Goal: Information Seeking & Learning: Find specific fact

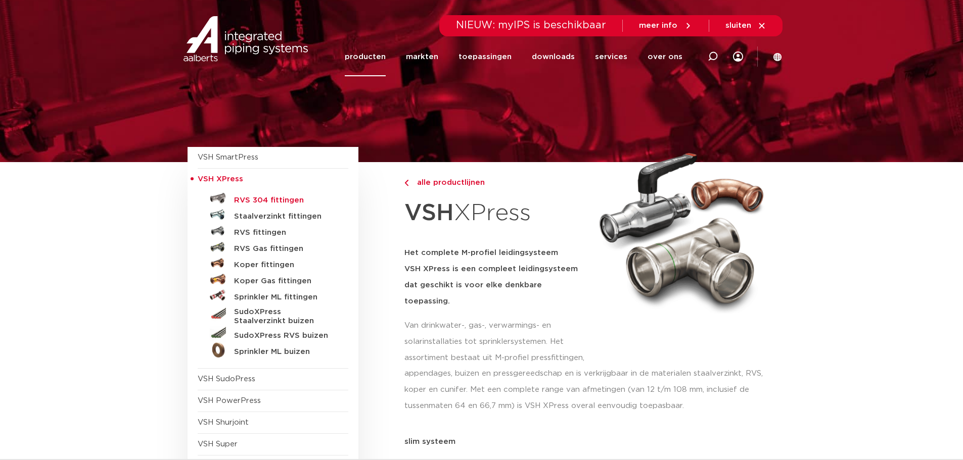
click at [266, 202] on h5 "RVS 304 fittingen" at bounding box center [284, 200] width 100 height 9
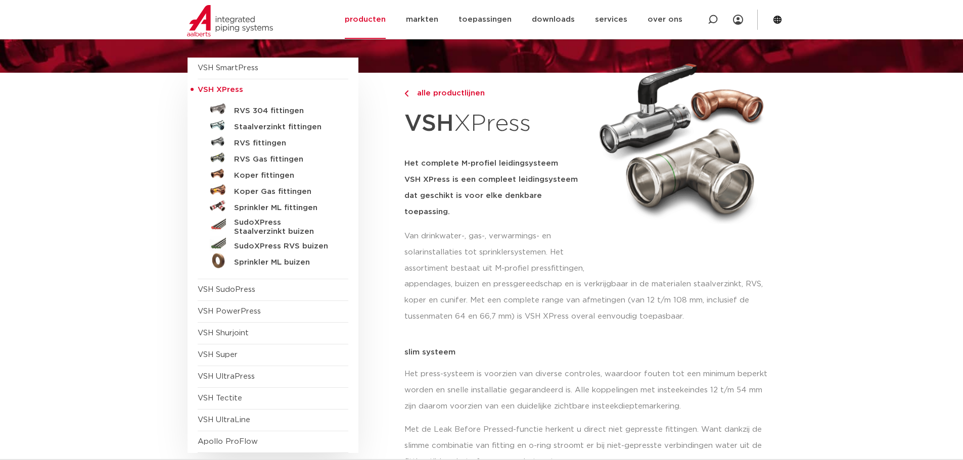
scroll to position [152, 0]
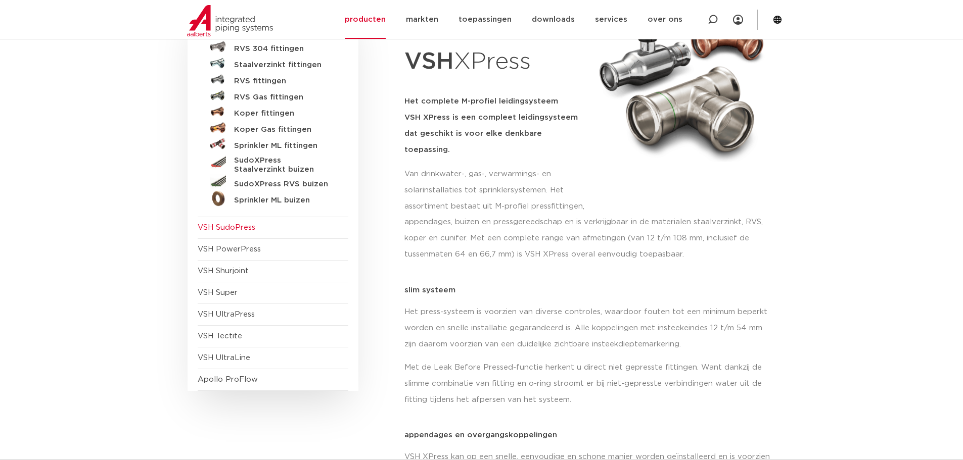
click at [240, 225] on span "VSH SudoPress" at bounding box center [227, 228] width 58 height 8
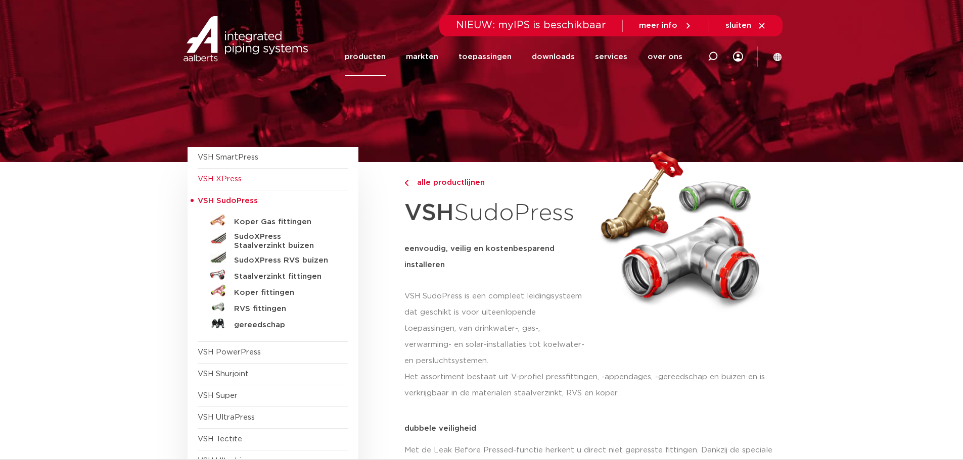
click at [248, 180] on span "VSH XPress" at bounding box center [273, 180] width 151 height 22
click at [216, 180] on span "VSH XPress" at bounding box center [220, 179] width 44 height 8
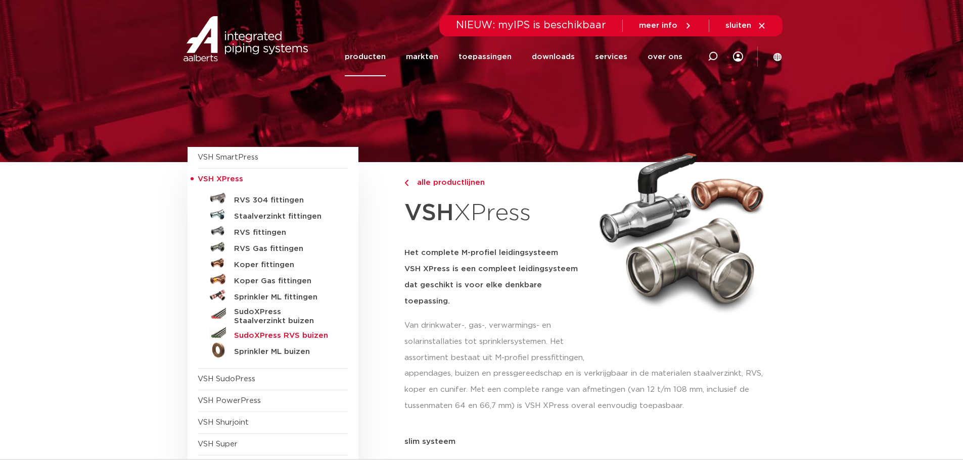
click at [256, 338] on h5 "SudoXPress RVS buizen" at bounding box center [284, 336] width 100 height 9
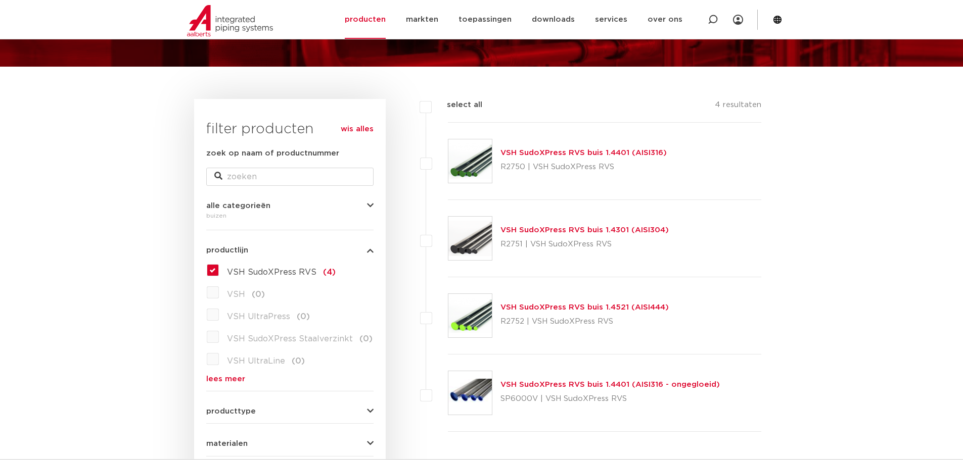
scroll to position [101, 0]
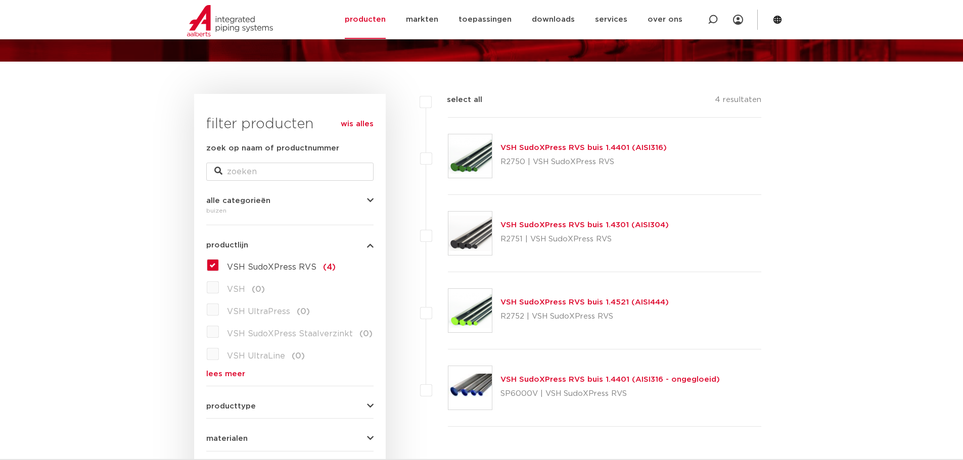
click at [609, 224] on link "VSH SudoXPress RVS buis 1.4301 (AISI304)" at bounding box center [584, 225] width 168 height 8
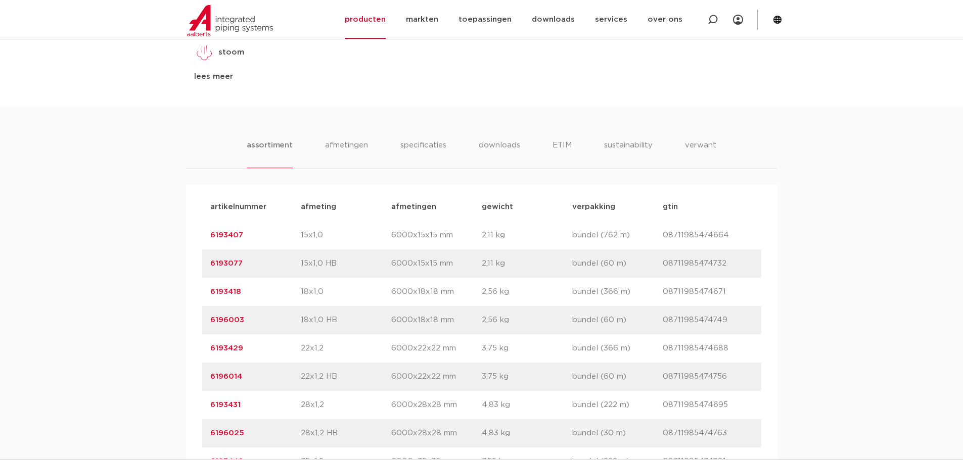
click at [220, 261] on link "6193077" at bounding box center [226, 264] width 32 height 8
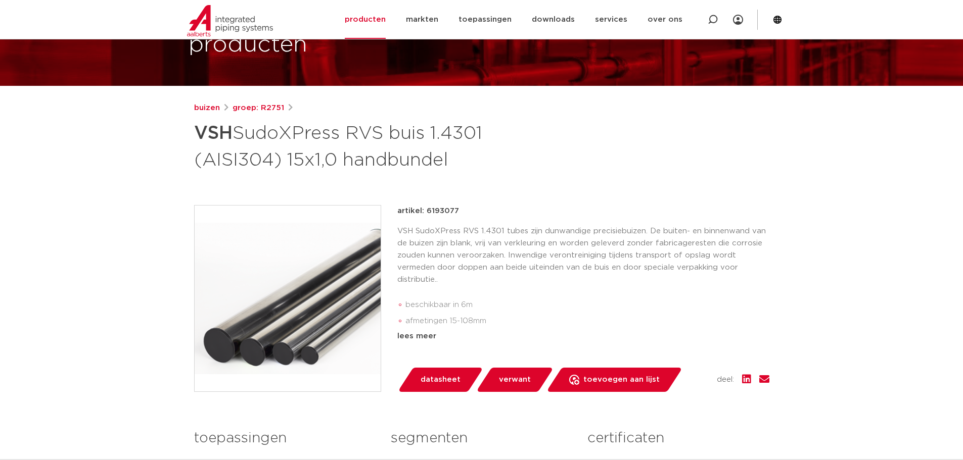
scroll to position [152, 0]
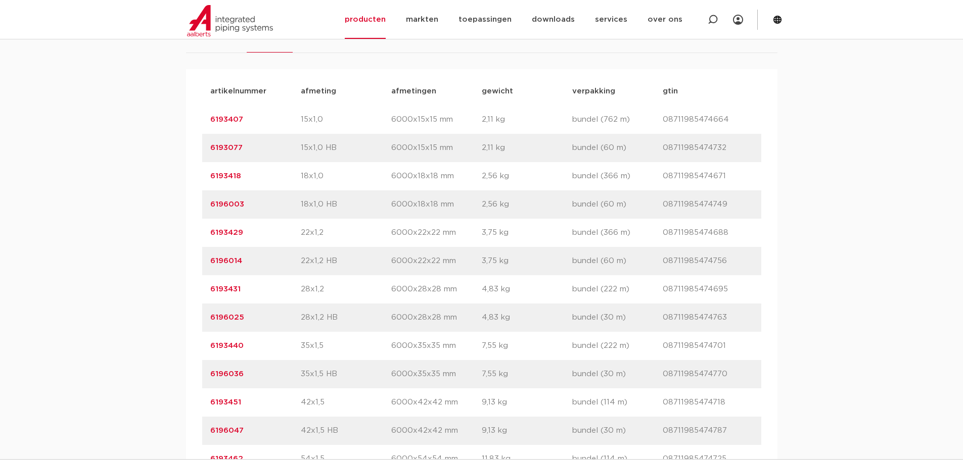
scroll to position [758, 0]
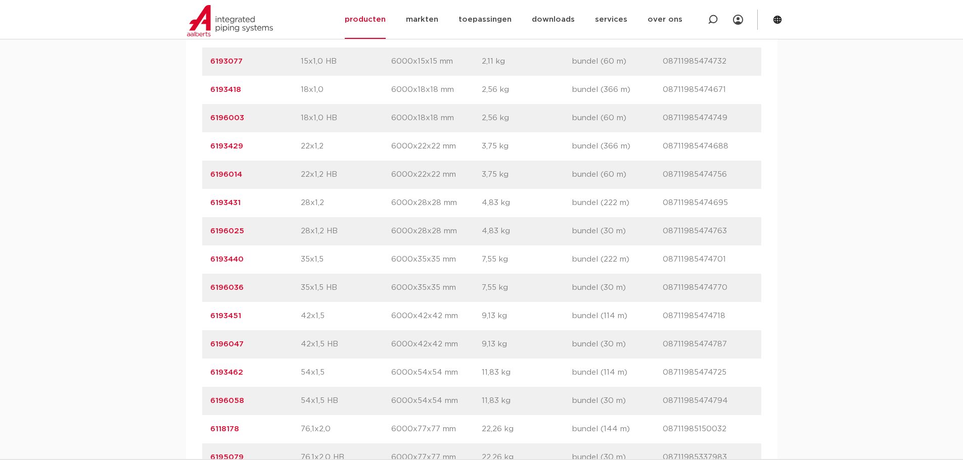
drag, startPoint x: 268, startPoint y: 207, endPoint x: 198, endPoint y: 205, distance: 70.3
click at [198, 205] on div "artikelnummer afmeting afmetingen gewicht verpakking gtin artikelnummer 6193407…" at bounding box center [481, 288] width 591 height 611
copy link "6193431"
drag, startPoint x: 253, startPoint y: 262, endPoint x: 205, endPoint y: 258, distance: 48.2
click at [205, 258] on div "artikelnummer 6193440 afmeting 35x1,5 afmetingen 6000x35x35 mm gewicht 7,55 kg …" at bounding box center [481, 260] width 559 height 28
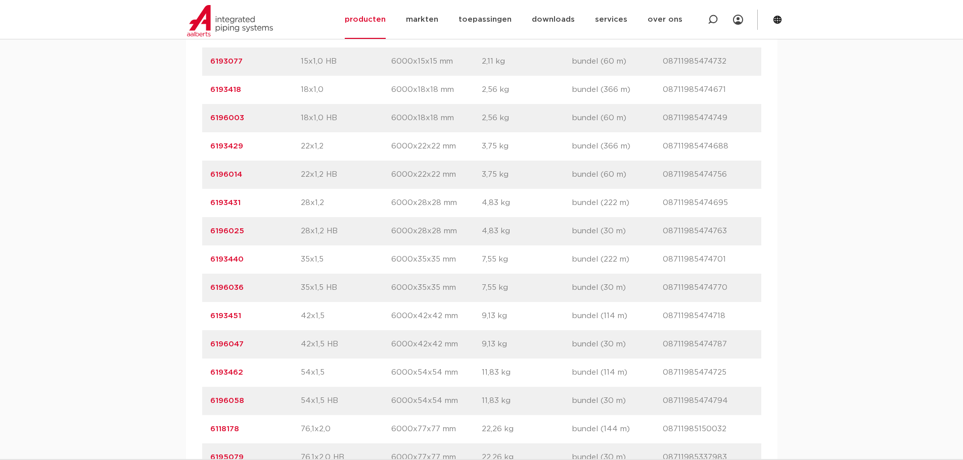
copy link "6193440"
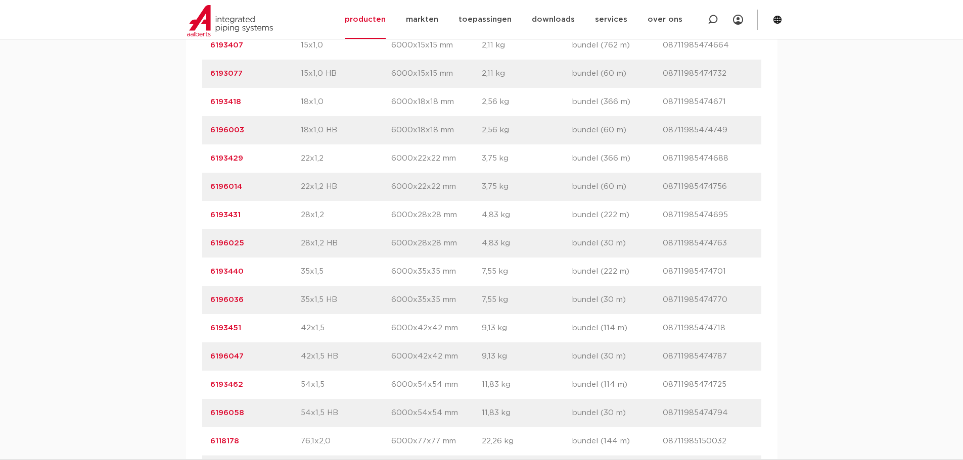
scroll to position [708, 0]
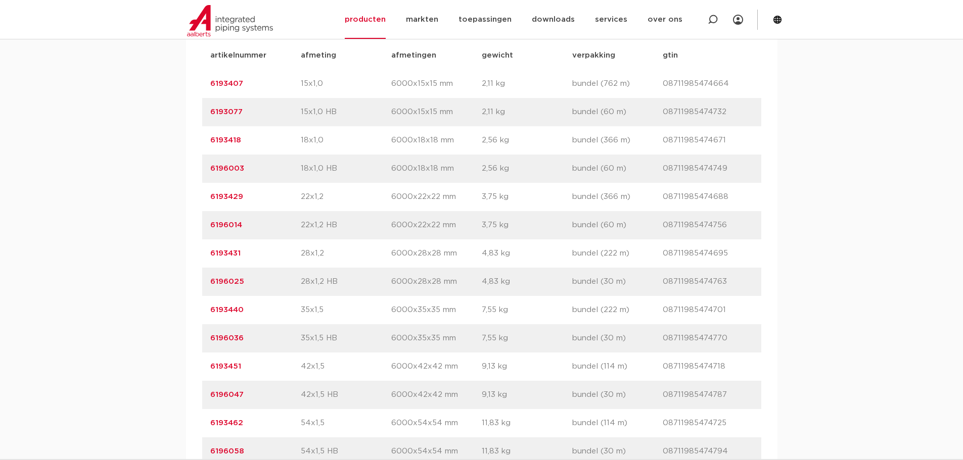
drag, startPoint x: 249, startPoint y: 81, endPoint x: 188, endPoint y: 81, distance: 60.7
click at [188, 81] on div "artikelnummer afmeting afmetingen gewicht verpakking gtin artikelnummer 6193407…" at bounding box center [481, 338] width 591 height 611
copy link "6193407"
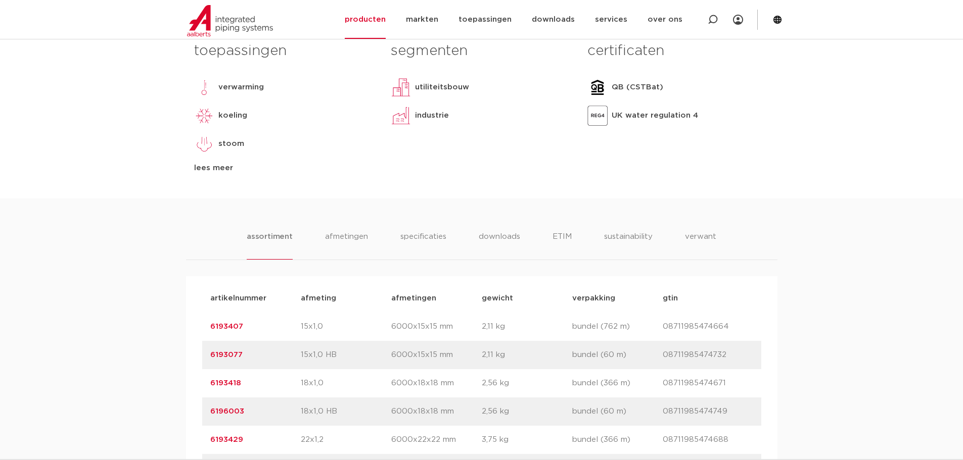
scroll to position [455, 0]
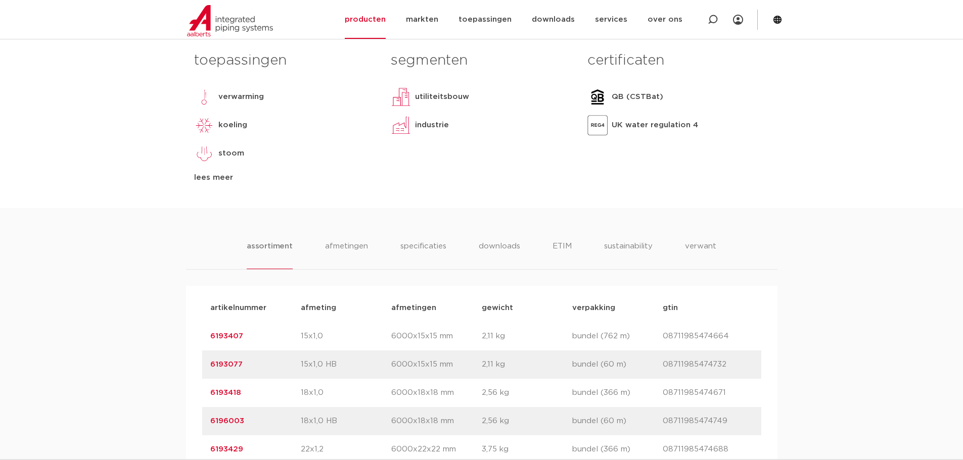
drag, startPoint x: 156, startPoint y: 185, endPoint x: 157, endPoint y: 161, distance: 24.3
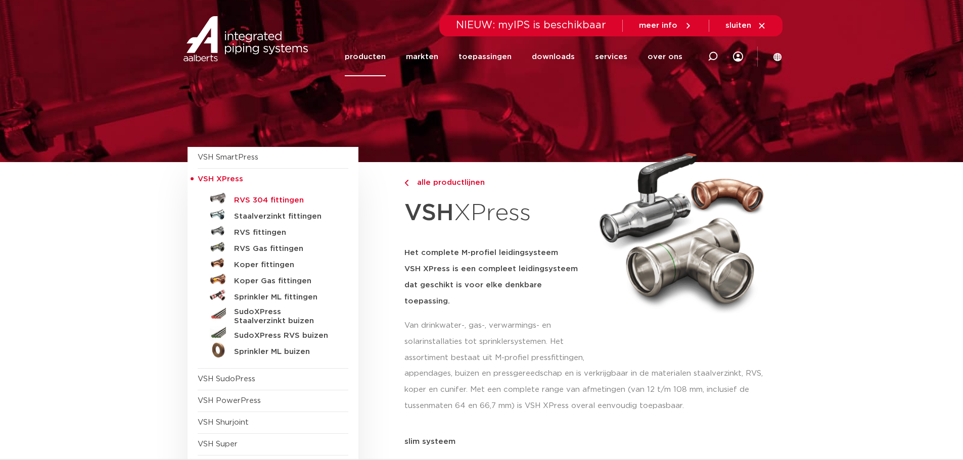
click at [246, 201] on h5 "RVS 304 fittingen" at bounding box center [284, 200] width 100 height 9
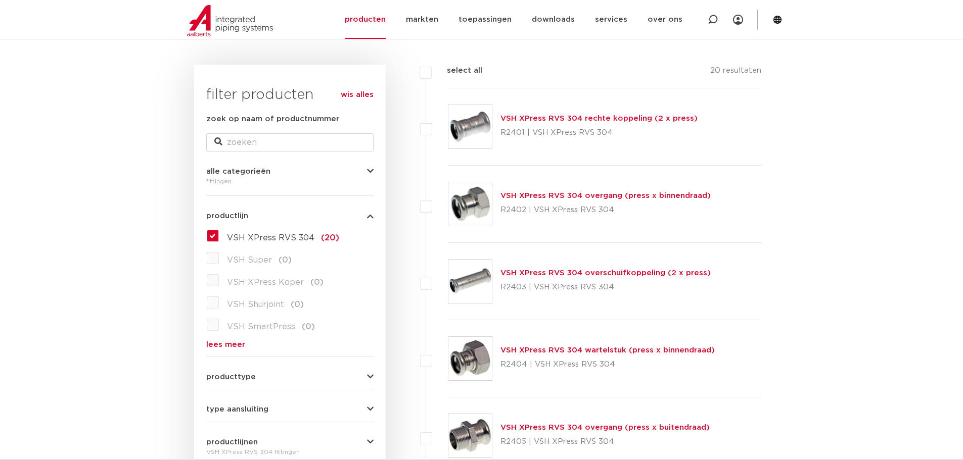
scroll to position [152, 0]
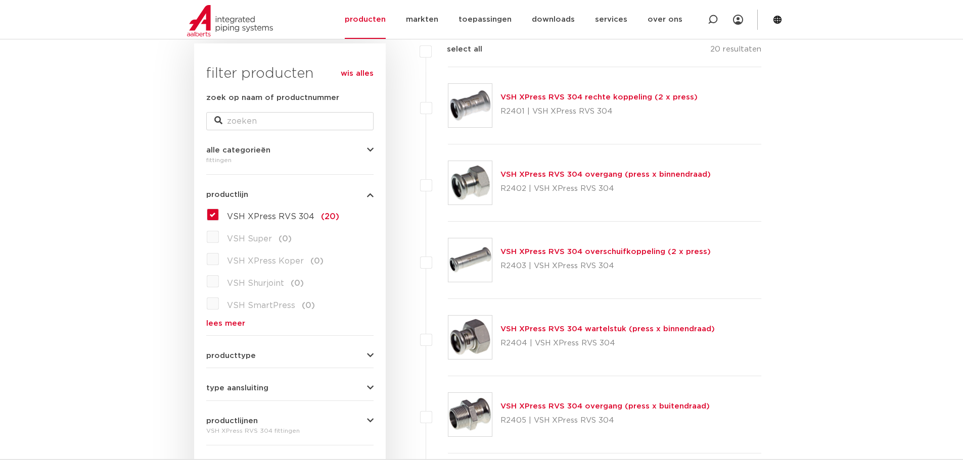
click at [682, 330] on link "VSH XPress RVS 304 wartelstuk (press x binnendraad)" at bounding box center [607, 330] width 214 height 8
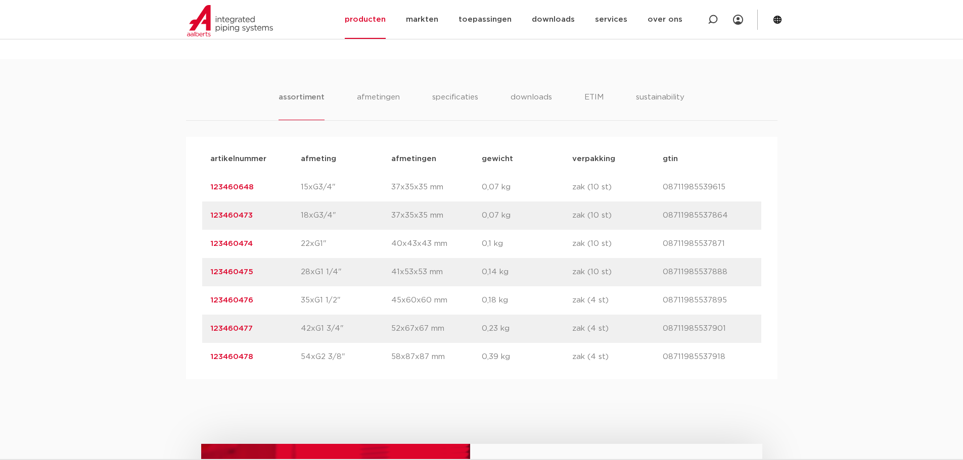
scroll to position [657, 0]
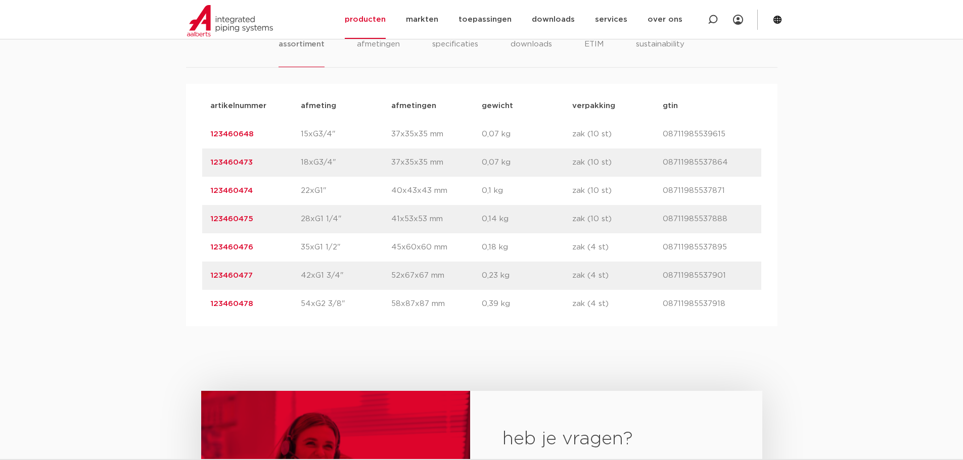
drag, startPoint x: 269, startPoint y: 222, endPoint x: 184, endPoint y: 219, distance: 84.5
click at [184, 219] on div "assortiment afmetingen specificaties downloads ETIM sustainability assortiment …" at bounding box center [481, 166] width 963 height 320
copy link "123460475"
click at [919, 259] on div "assortiment [GEOGRAPHIC_DATA] specificaties downloads ETIM sustainability assor…" at bounding box center [481, 166] width 963 height 320
drag, startPoint x: 923, startPoint y: 232, endPoint x: 925, endPoint y: 226, distance: 5.3
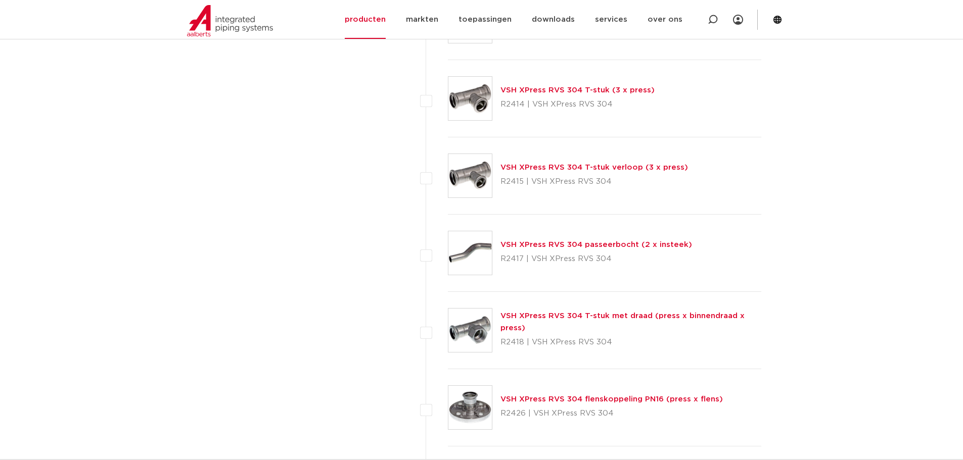
scroll to position [1011, 0]
click at [716, 316] on link "VSH XPress RVS 304 T-stuk met draad (press x binnendraad x press)" at bounding box center [622, 321] width 244 height 20
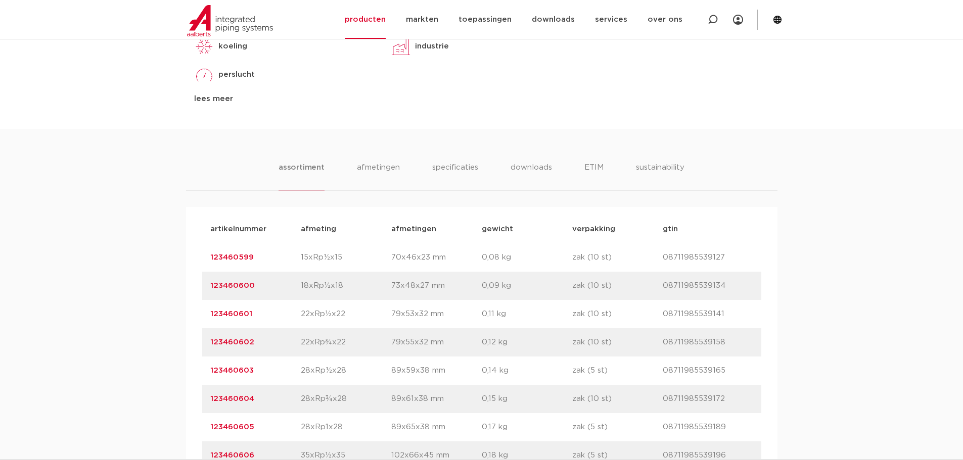
scroll to position [556, 0]
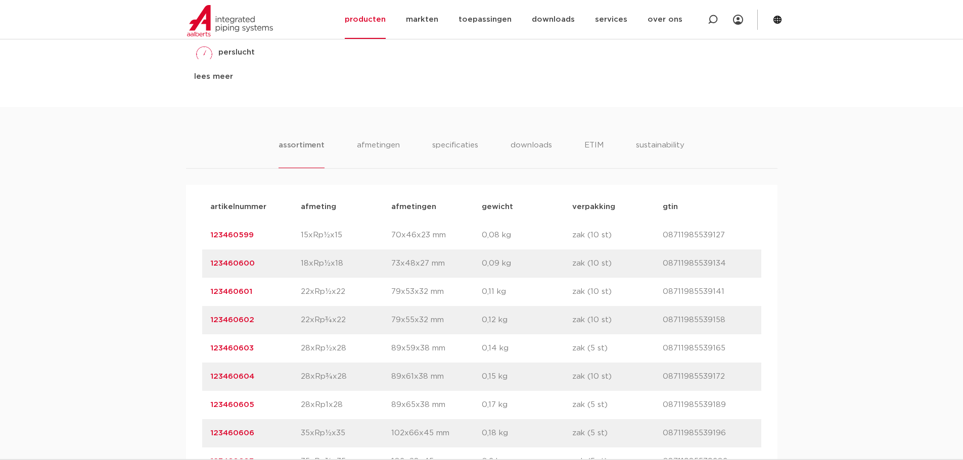
drag, startPoint x: 266, startPoint y: 353, endPoint x: 201, endPoint y: 349, distance: 65.3
click at [201, 349] on div "artikelnummer afmeting [GEOGRAPHIC_DATA] gewicht verpakking gtin artikelnummer …" at bounding box center [481, 433] width 591 height 497
copy link "123460603"
click at [88, 203] on div "assortiment [GEOGRAPHIC_DATA] specificaties downloads ETIM sustainability assor…" at bounding box center [481, 394] width 963 height 575
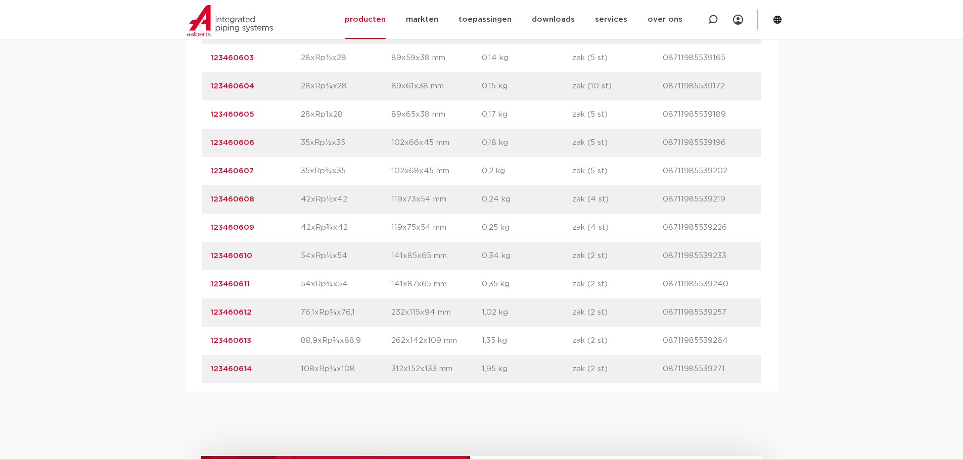
scroll to position [859, 0]
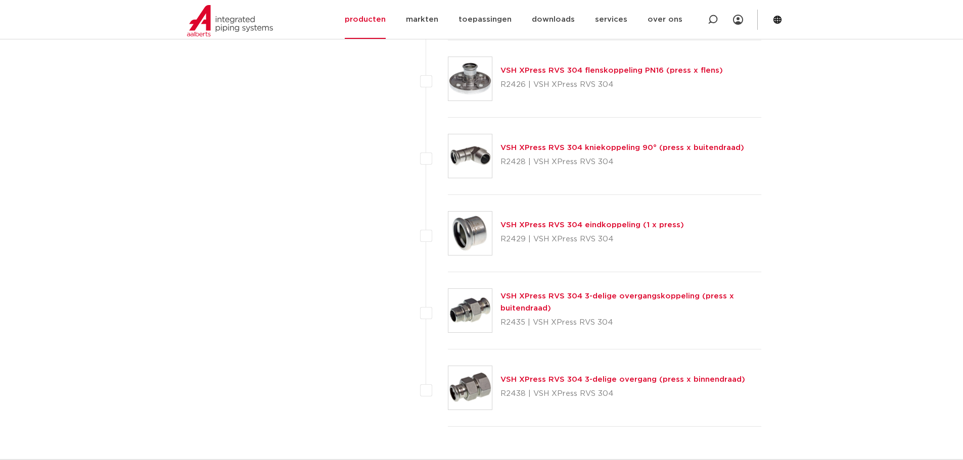
scroll to position [1365, 0]
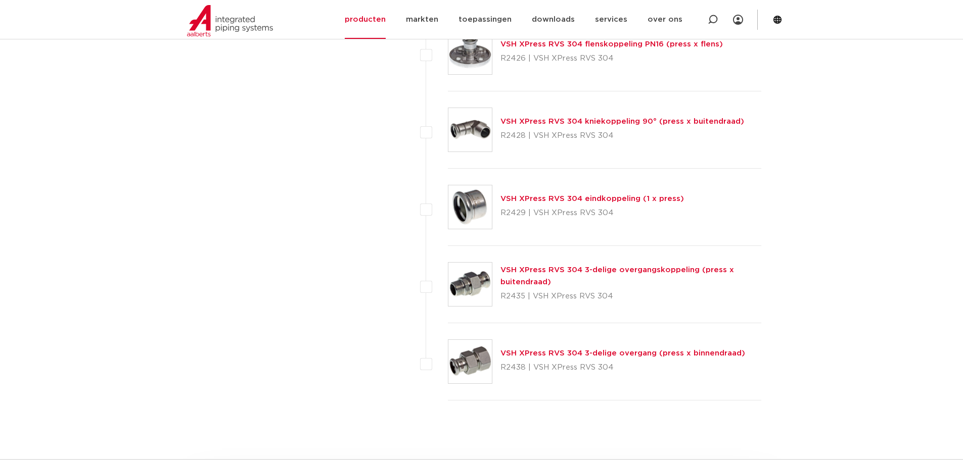
click at [603, 350] on link "VSH XPress RVS 304 3-delige overgang (press x binnendraad)" at bounding box center [622, 354] width 245 height 8
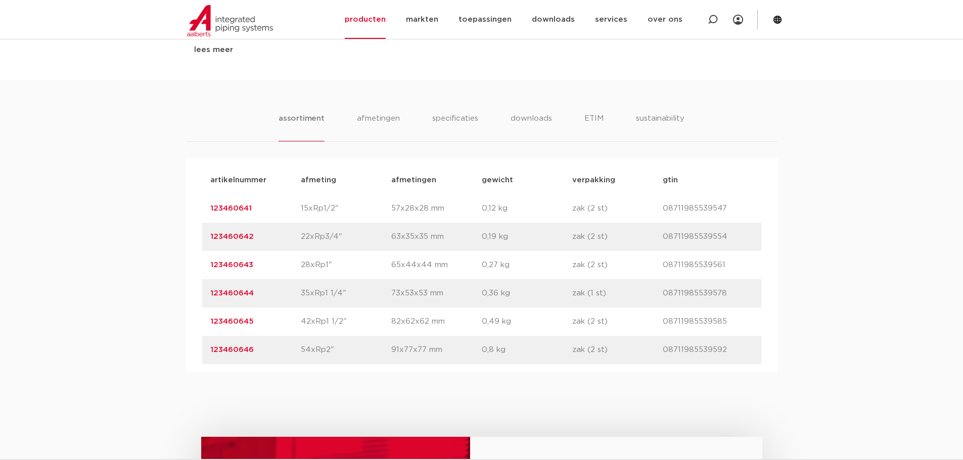
scroll to position [607, 0]
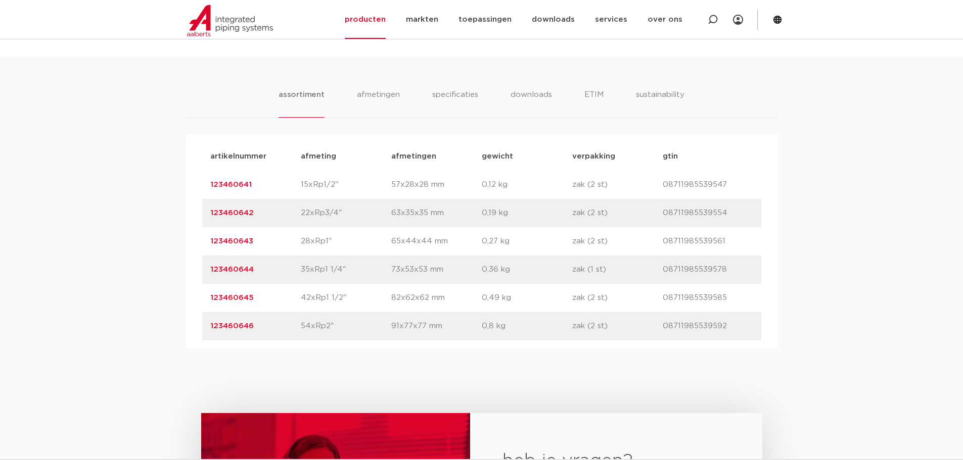
drag, startPoint x: 265, startPoint y: 244, endPoint x: 161, endPoint y: 237, distance: 104.9
click at [161, 237] on div "assortiment [GEOGRAPHIC_DATA] specificaties downloads ETIM sustainability assor…" at bounding box center [481, 203] width 963 height 292
copy link "123460643"
click at [140, 251] on div "assortiment [GEOGRAPHIC_DATA] specificaties downloads ETIM sustainability assor…" at bounding box center [481, 203] width 963 height 292
click at [135, 246] on div "assortiment [GEOGRAPHIC_DATA] specificaties downloads ETIM sustainability assor…" at bounding box center [481, 203] width 963 height 292
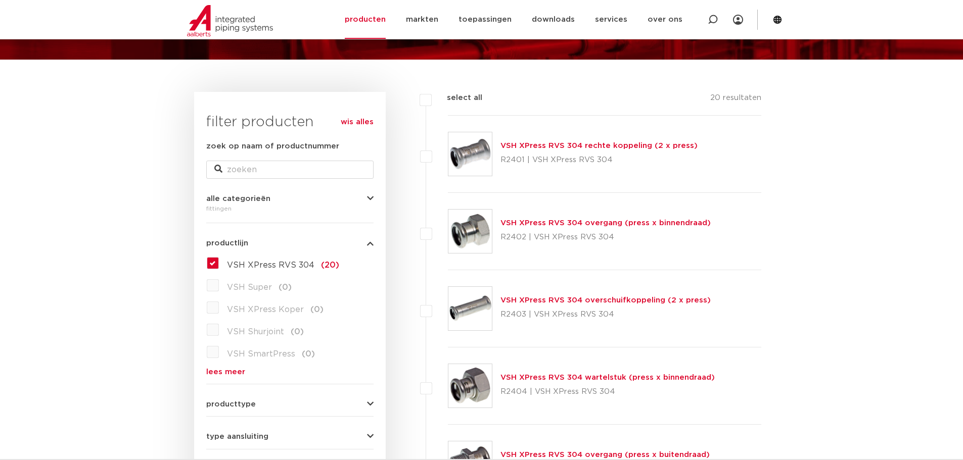
scroll to position [101, 0]
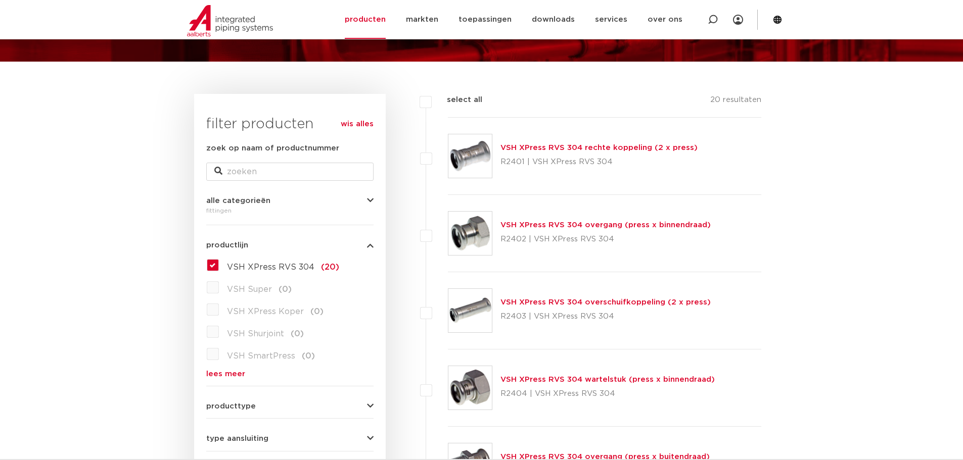
click at [636, 150] on link "VSH XPress RVS 304 rechte koppeling (2 x press)" at bounding box center [598, 148] width 197 height 8
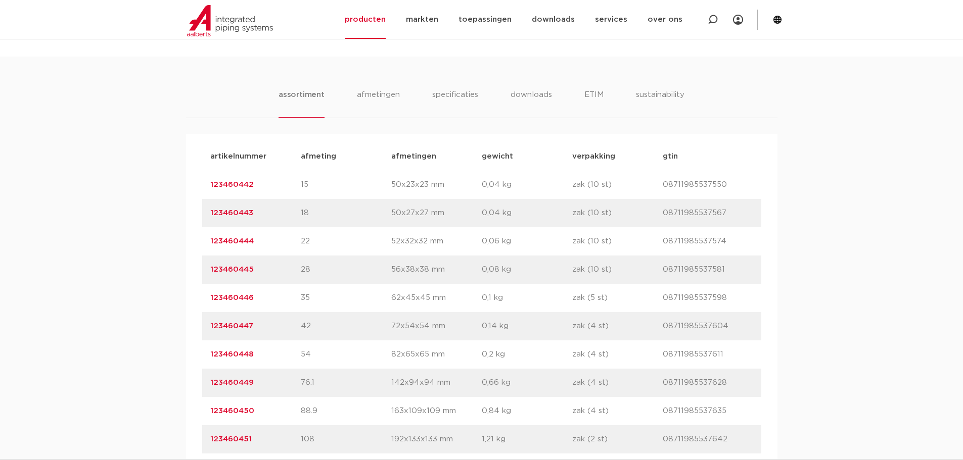
scroll to position [613, 0]
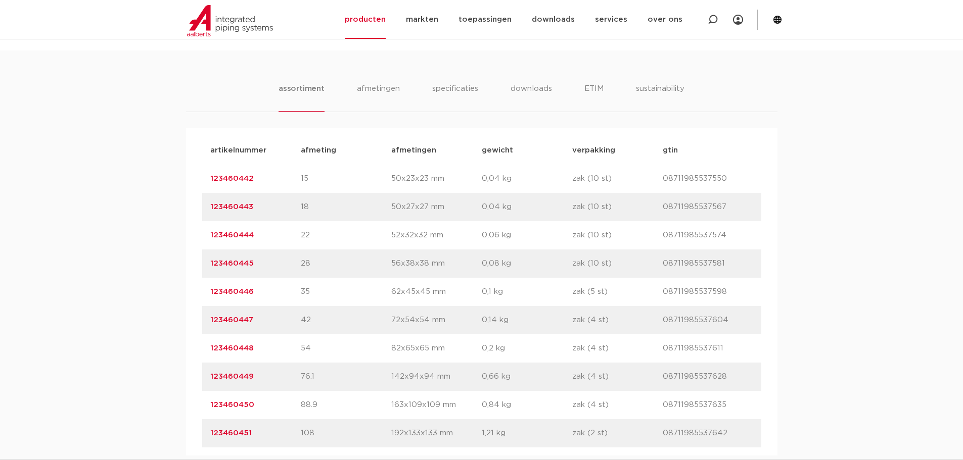
drag, startPoint x: 267, startPoint y: 262, endPoint x: 176, endPoint y: 254, distance: 90.8
click at [176, 254] on div "assortiment afmetingen specificaties downloads ETIM sustainability assortiment …" at bounding box center [481, 253] width 963 height 405
copy link "123460445"
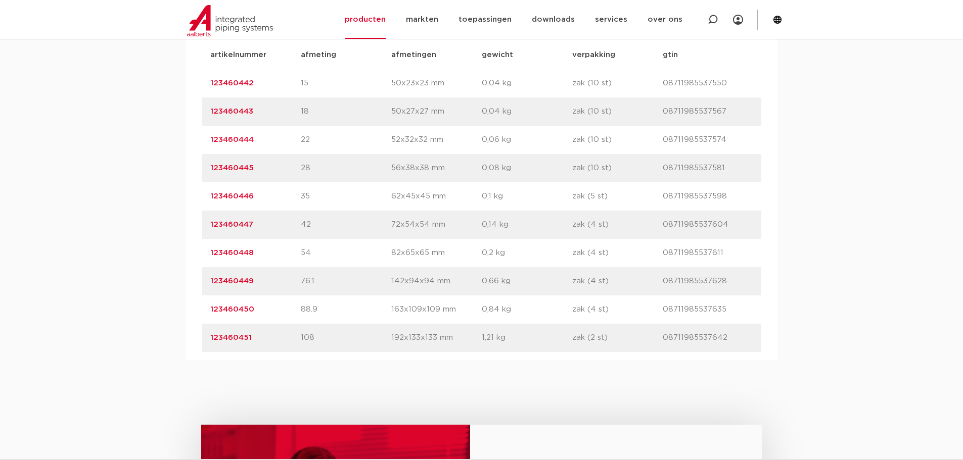
scroll to position [714, 0]
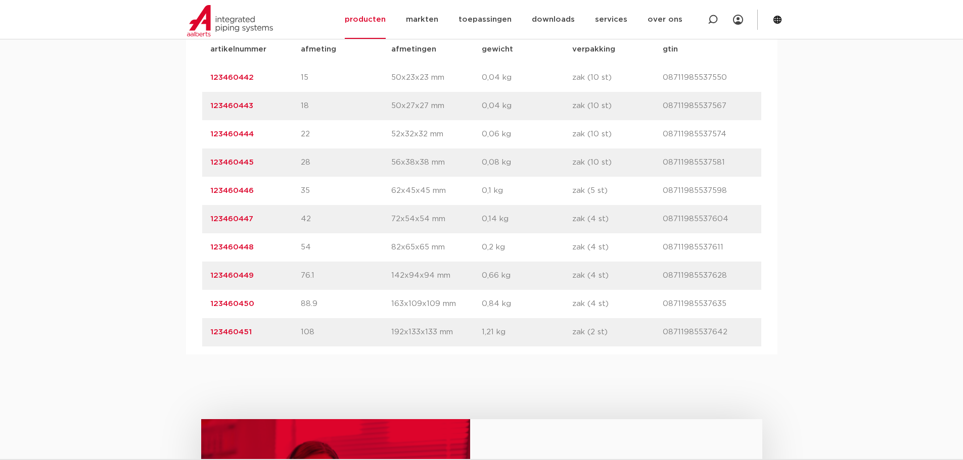
drag, startPoint x: 154, startPoint y: 217, endPoint x: 139, endPoint y: 211, distance: 16.5
click at [154, 217] on div "assortiment afmetingen specificaties downloads ETIM sustainability assortiment …" at bounding box center [481, 151] width 963 height 405
drag, startPoint x: 167, startPoint y: 126, endPoint x: 87, endPoint y: 107, distance: 81.5
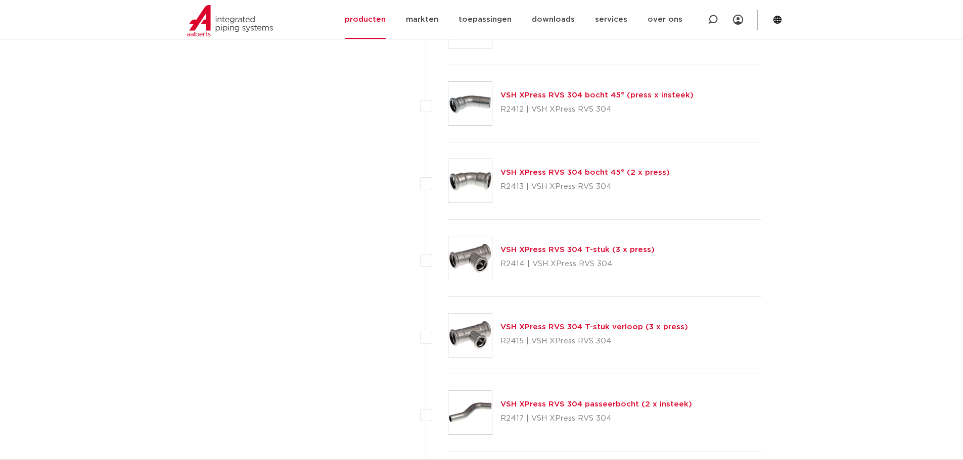
scroll to position [859, 0]
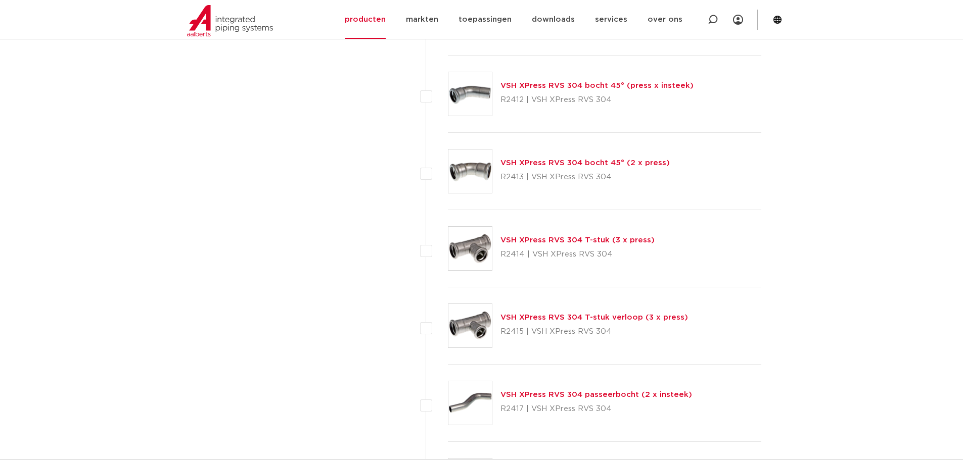
click at [649, 321] on link "VSH XPress RVS 304 T-stuk verloop (3 x press)" at bounding box center [594, 318] width 188 height 8
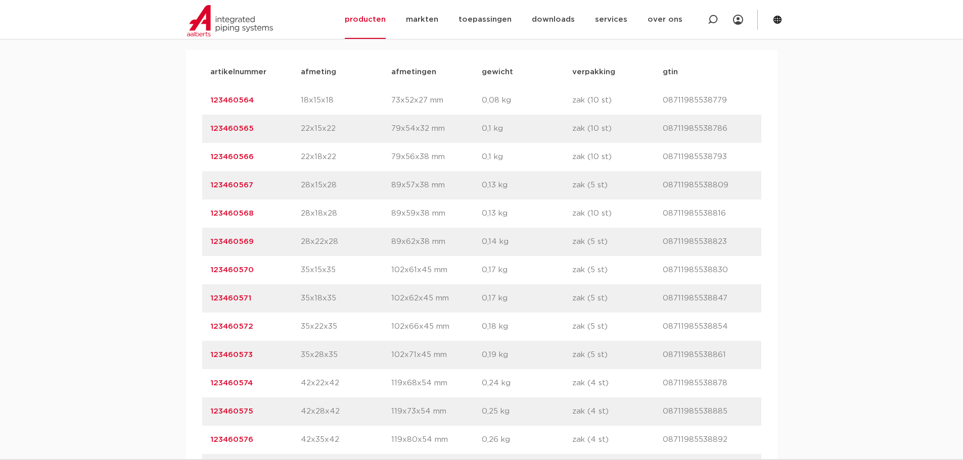
scroll to position [708, 0]
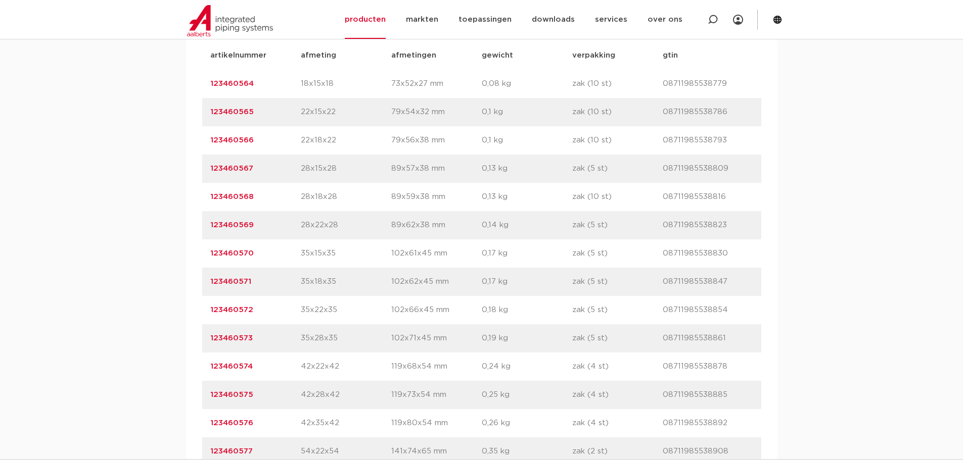
drag, startPoint x: 53, startPoint y: 260, endPoint x: 82, endPoint y: 242, distance: 34.2
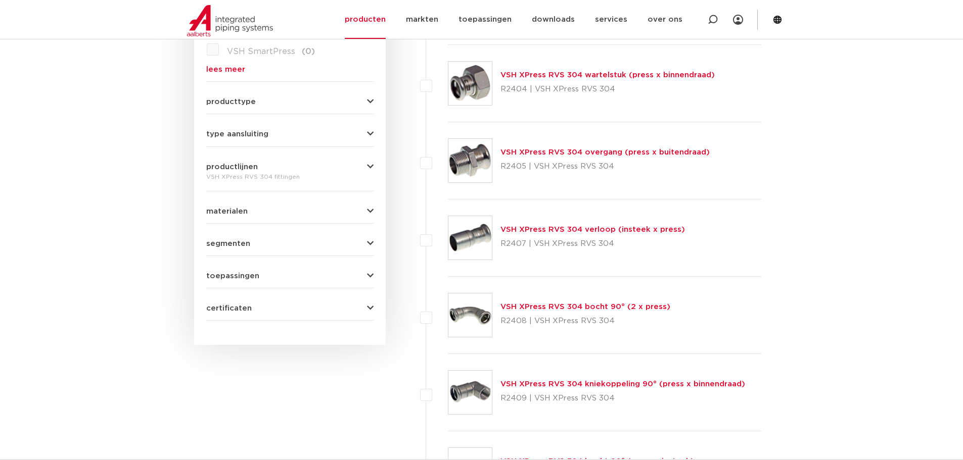
scroll to position [404, 0]
click at [616, 227] on link "VSH XPress RVS 304 verloop (insteek x press)" at bounding box center [592, 231] width 184 height 8
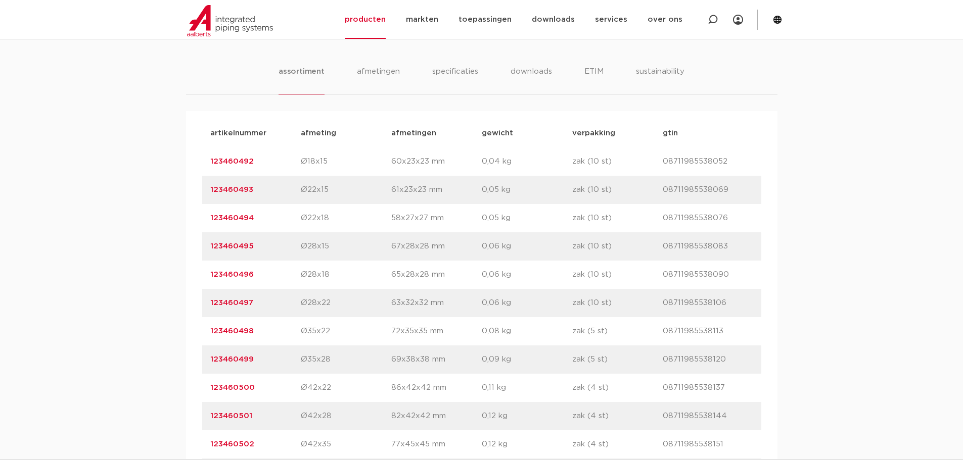
scroll to position [657, 0]
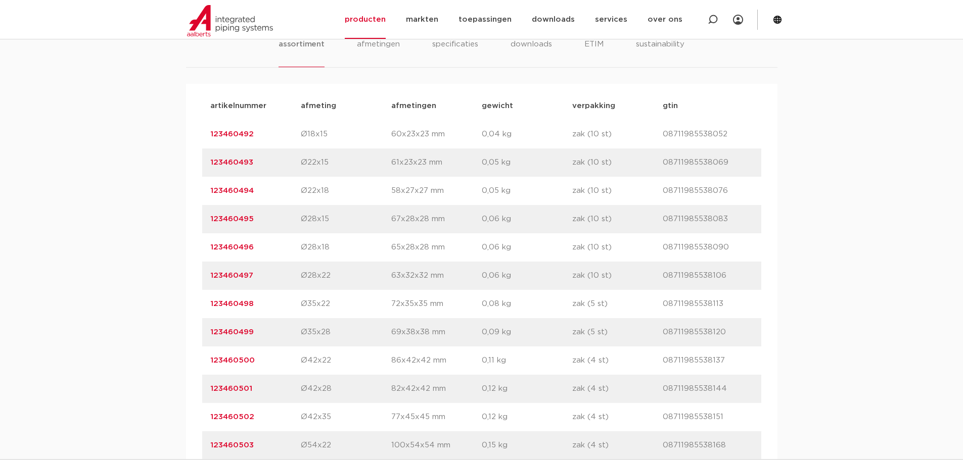
drag, startPoint x: 243, startPoint y: 217, endPoint x: 180, endPoint y: 216, distance: 62.2
click at [180, 216] on div "assortiment afmetingen specificaties downloads ETIM sustainability assortiment …" at bounding box center [481, 350] width 963 height 688
copy link "123460495"
click at [118, 161] on div "assortiment afmetingen specificaties downloads ETIM sustainability assortiment …" at bounding box center [481, 350] width 963 height 688
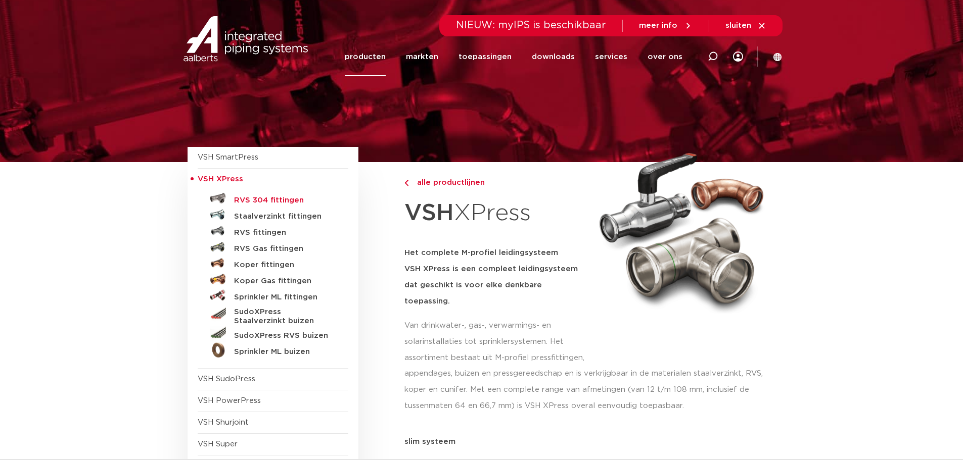
click at [248, 202] on h5 "RVS 304 fittingen" at bounding box center [284, 200] width 100 height 9
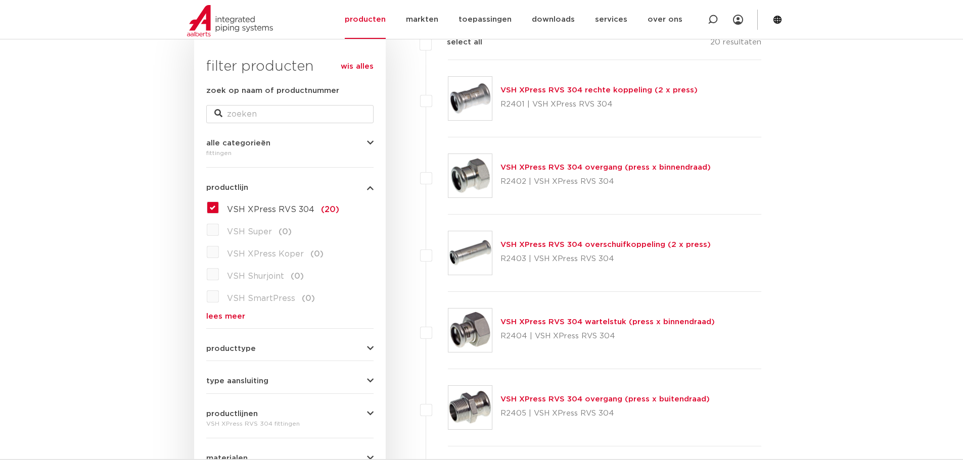
scroll to position [152, 0]
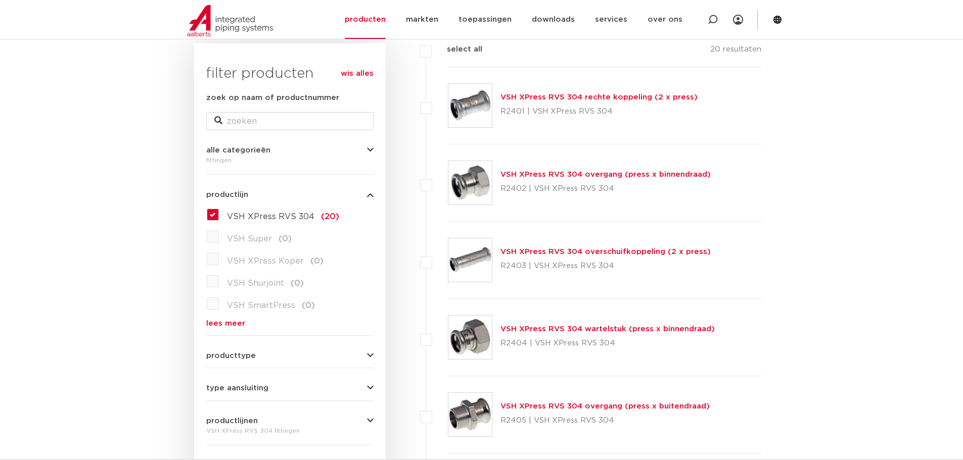
click at [575, 177] on link "VSH XPress RVS 304 overgang (press x binnendraad)" at bounding box center [605, 175] width 210 height 8
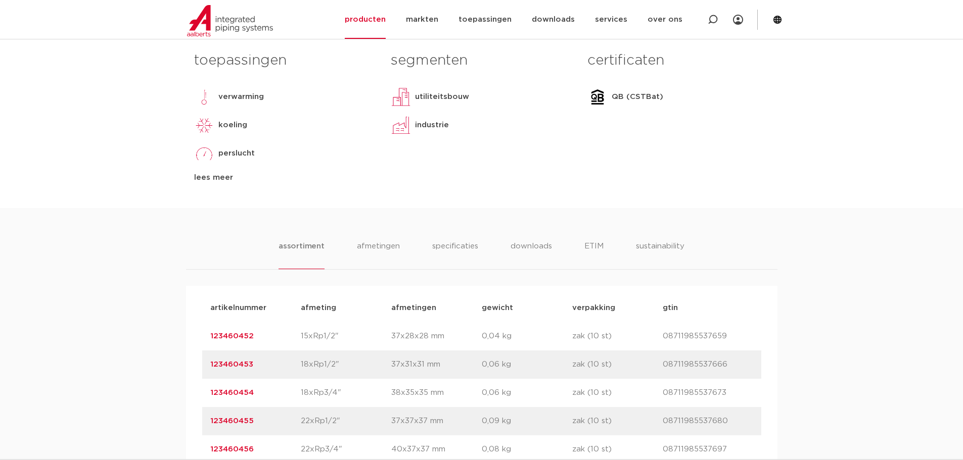
drag, startPoint x: 263, startPoint y: 338, endPoint x: 206, endPoint y: 336, distance: 57.1
click at [206, 336] on div "artikelnummer 123460452 afmeting 15xRp1/2" afmetingen 37x28x28 mm gewicht 0,04 …" at bounding box center [481, 336] width 559 height 28
copy link "123460452"
click at [796, 198] on body "Zoeken NIEUW: myIPS is beschikbaar meer info sluiten producten markten toepassi…" at bounding box center [481, 398] width 963 height 1706
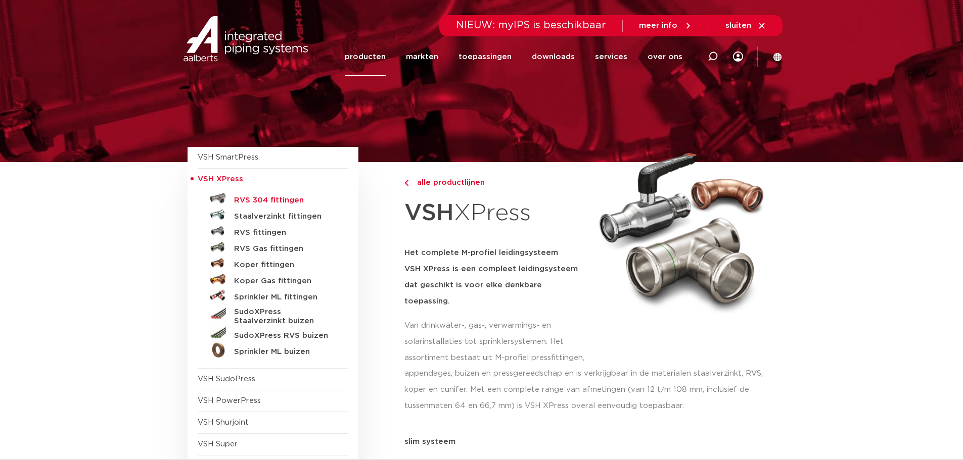
click at [284, 204] on h5 "RVS 304 fittingen" at bounding box center [284, 200] width 100 height 9
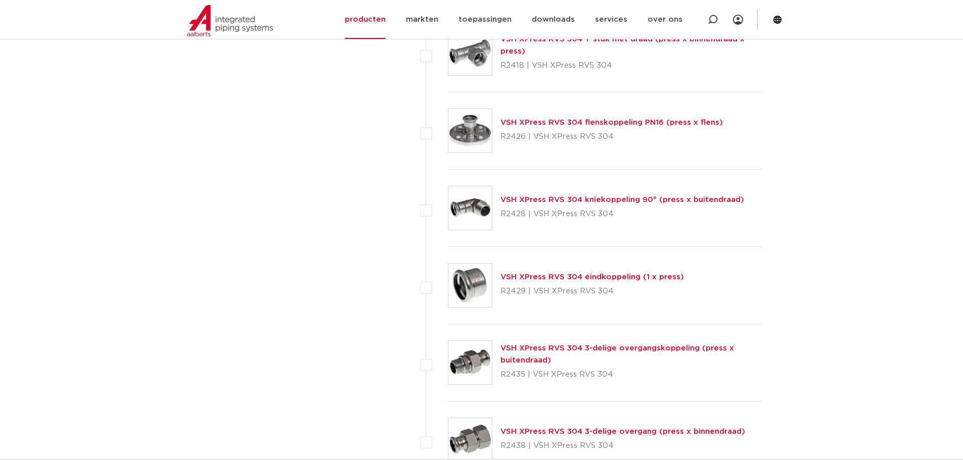
scroll to position [1314, 0]
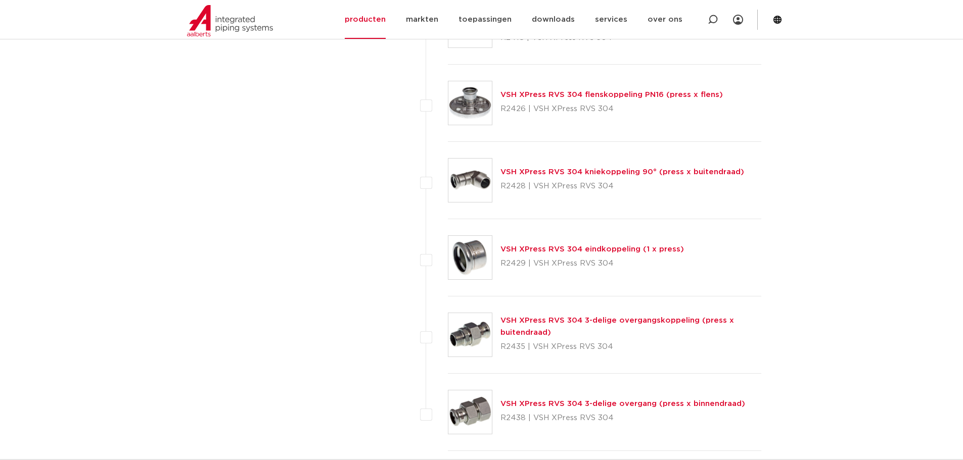
click at [633, 320] on link "VSH XPress RVS 304 3-delige overgangskoppeling (press x buitendraad)" at bounding box center [617, 327] width 234 height 20
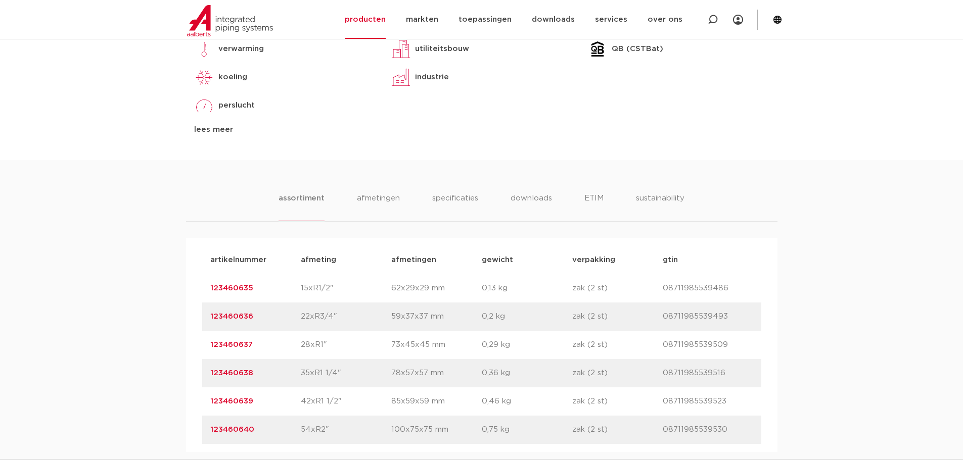
scroll to position [607, 0]
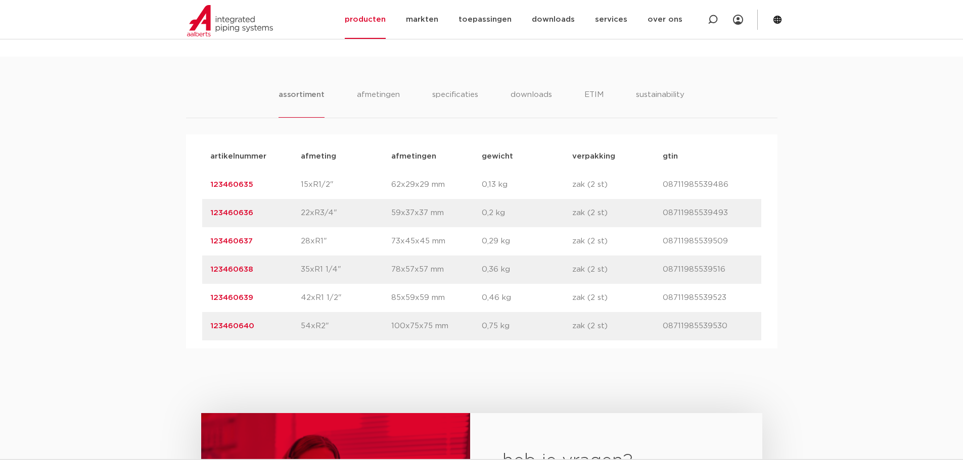
drag, startPoint x: 256, startPoint y: 242, endPoint x: 179, endPoint y: 242, distance: 77.3
click at [179, 242] on div "assortiment afmetingen specificaties downloads ETIM sustainability assortiment …" at bounding box center [481, 203] width 963 height 292
copy link "123460637"
click at [857, 316] on div "assortiment afmetingen specificaties downloads ETIM sustainability assortiment …" at bounding box center [481, 203] width 963 height 292
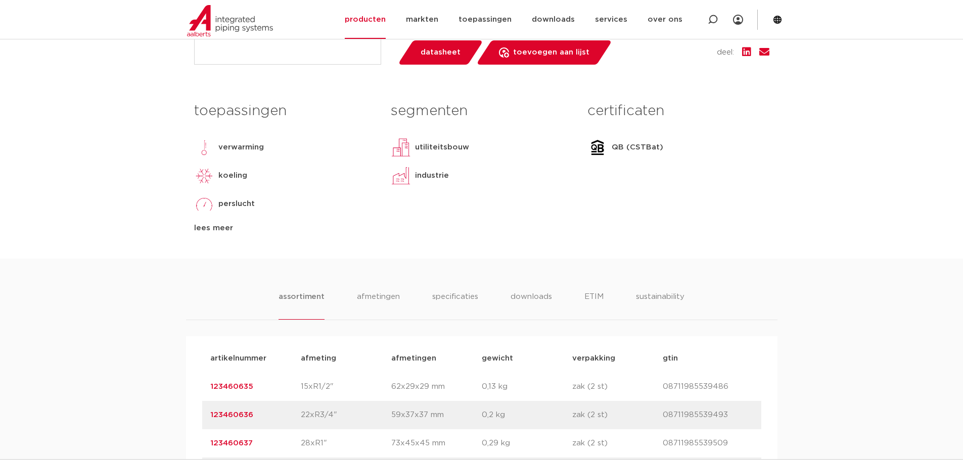
click at [104, 246] on body "Zoeken NIEUW: myIPS is beschikbaar meer info sluiten producten markten toepassi…" at bounding box center [481, 378] width 963 height 1565
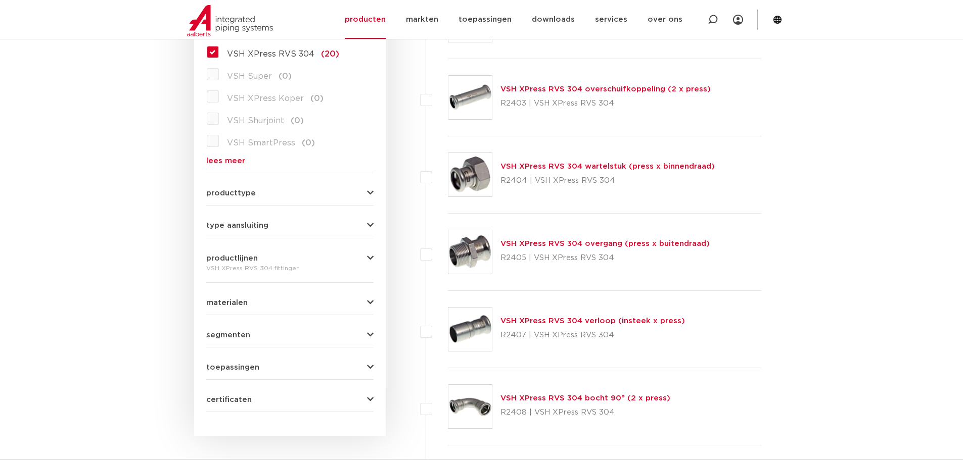
scroll to position [253, 0]
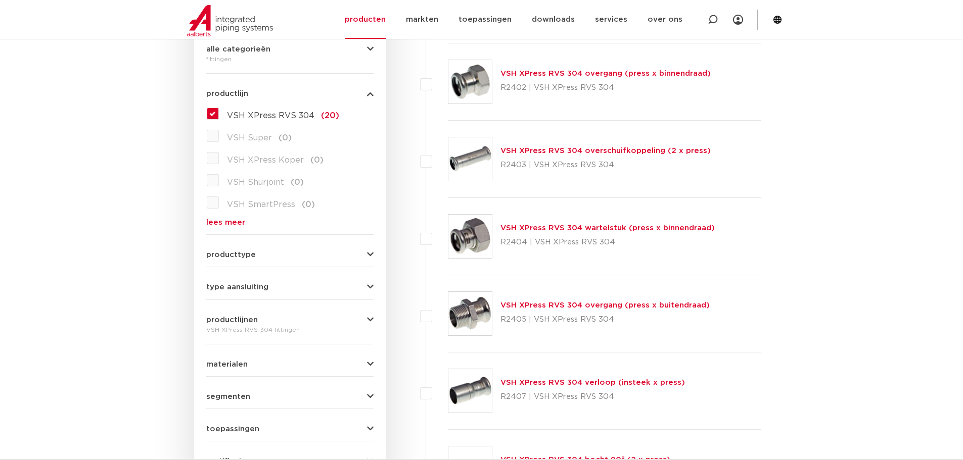
click at [623, 227] on link "VSH XPress RVS 304 wartelstuk (press x binnendraad)" at bounding box center [607, 228] width 214 height 8
click at [643, 75] on link "VSH XPress RVS 304 overgang (press x binnendraad)" at bounding box center [605, 74] width 210 height 8
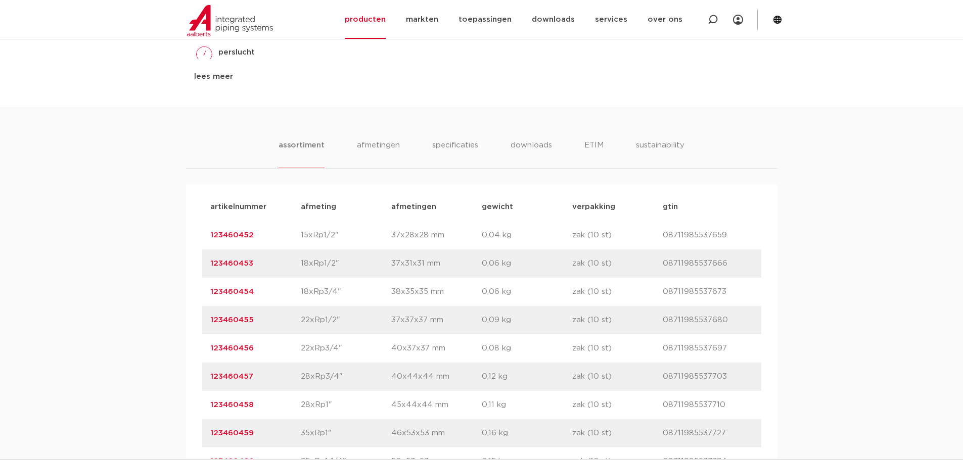
scroll to position [607, 0]
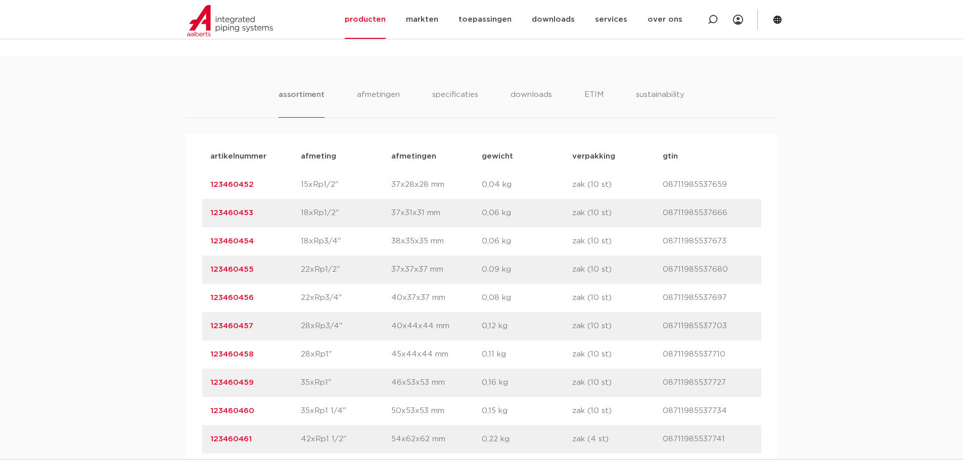
drag, startPoint x: 270, startPoint y: 356, endPoint x: 178, endPoint y: 358, distance: 92.5
click at [178, 358] on div "assortiment [GEOGRAPHIC_DATA] specificaties downloads ETIM sustainability assor…" at bounding box center [481, 274] width 963 height 434
copy link "123460458"
